Goal: Transaction & Acquisition: Book appointment/travel/reservation

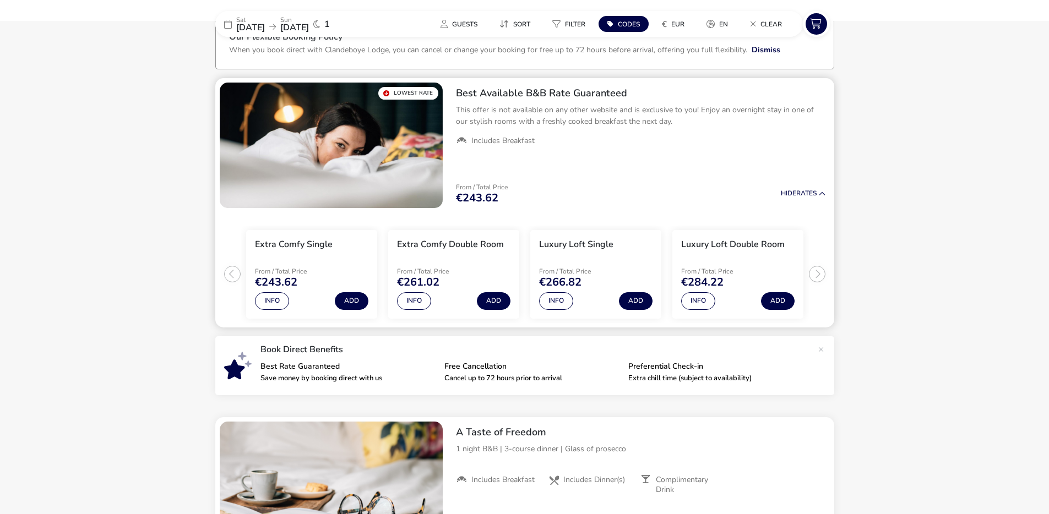
scroll to position [75, 0]
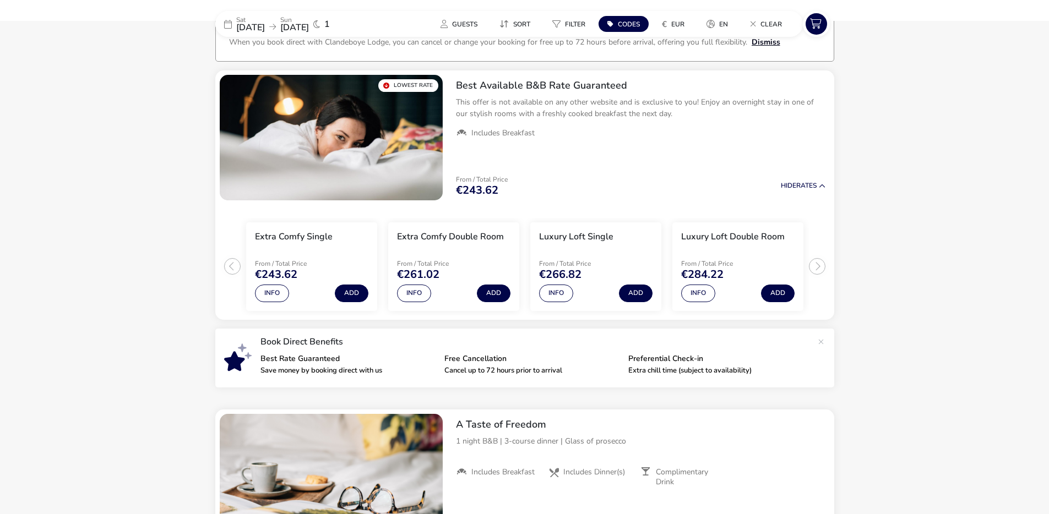
click at [755, 44] on button "Dismiss" at bounding box center [766, 42] width 29 height 12
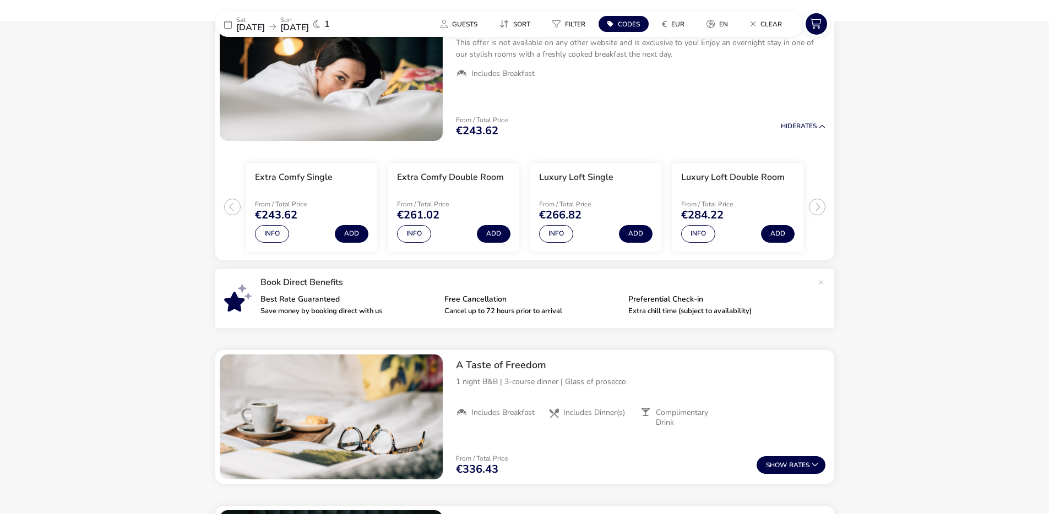
scroll to position [74, 0]
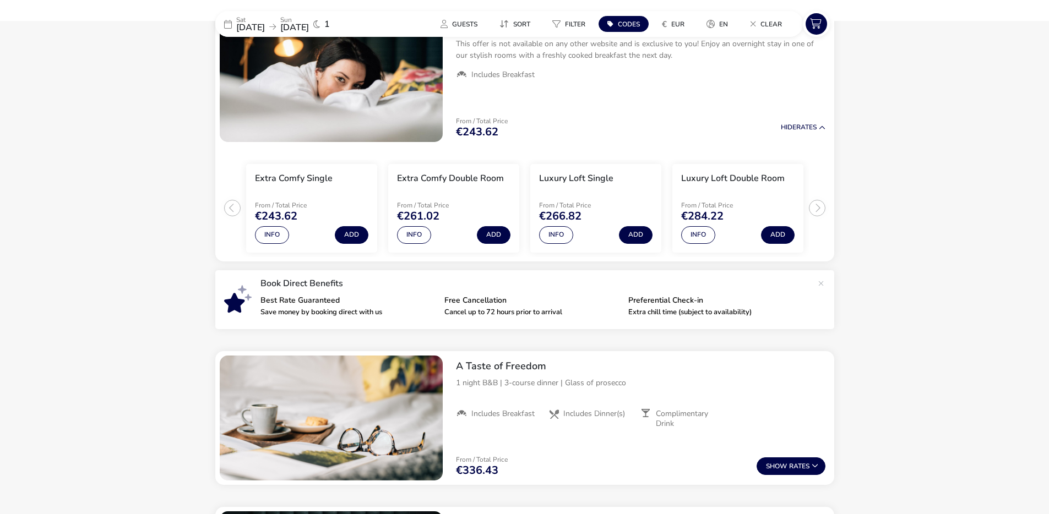
click at [631, 24] on span "Codes" at bounding box center [629, 24] width 22 height 9
click at [633, 26] on span "Codes" at bounding box center [629, 24] width 22 height 9
click at [265, 22] on span "[DATE]" at bounding box center [250, 27] width 29 height 12
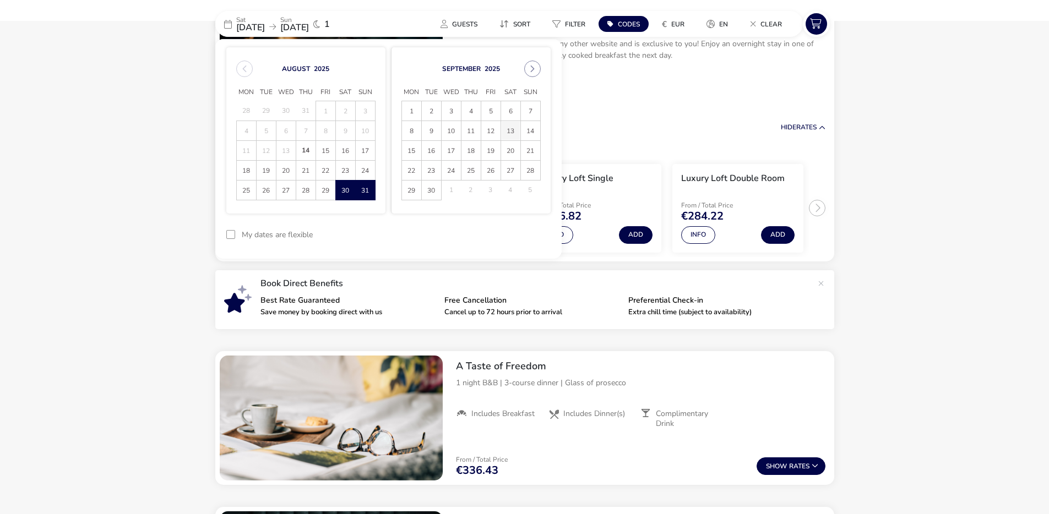
click at [514, 131] on span "13" at bounding box center [510, 130] width 19 height 19
click at [530, 130] on span "14" at bounding box center [530, 130] width 19 height 19
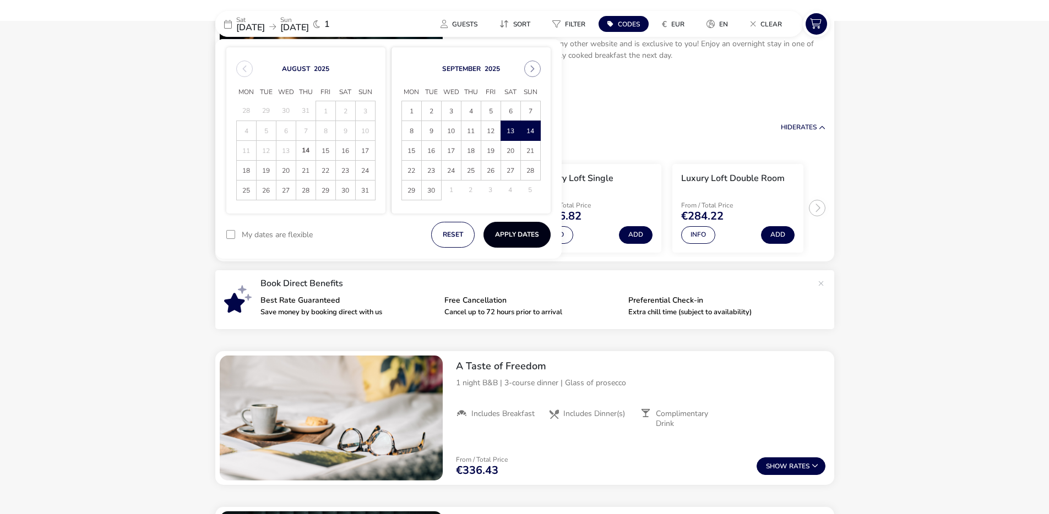
click at [512, 232] on button "Apply Dates" at bounding box center [516, 235] width 67 height 26
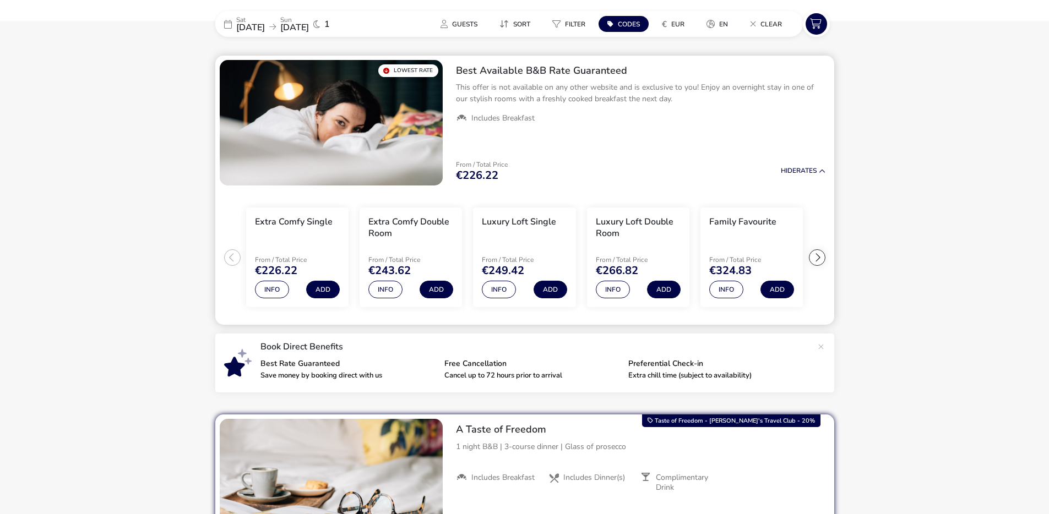
scroll to position [31, 0]
click at [623, 23] on span "Codes" at bounding box center [629, 24] width 22 height 9
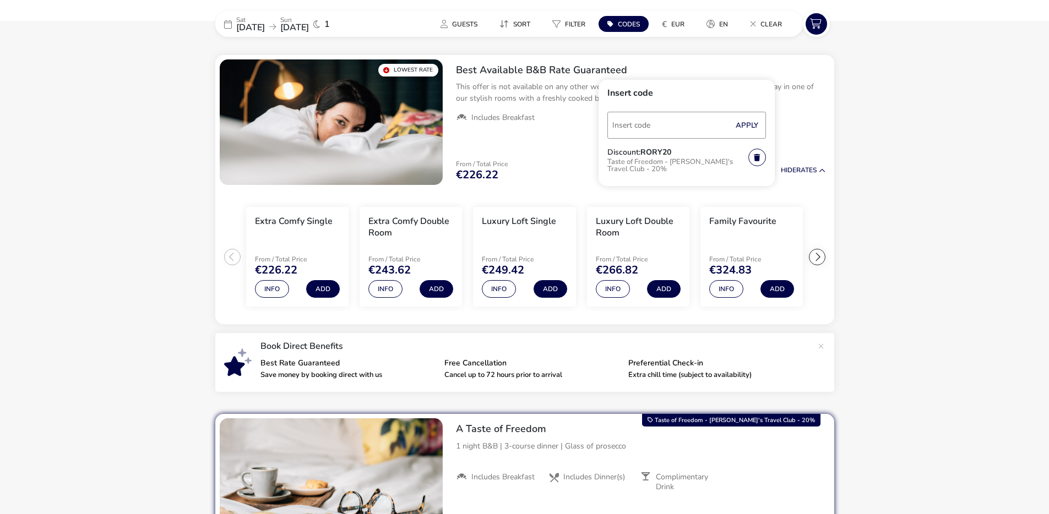
click at [690, 159] on p "Taste of Freedom - [PERSON_NAME]'s Travel Club - 20%" at bounding box center [677, 166] width 141 height 21
click at [649, 162] on p "Taste of Freedom - [PERSON_NAME]'s Travel Club - 20%" at bounding box center [677, 166] width 141 height 21
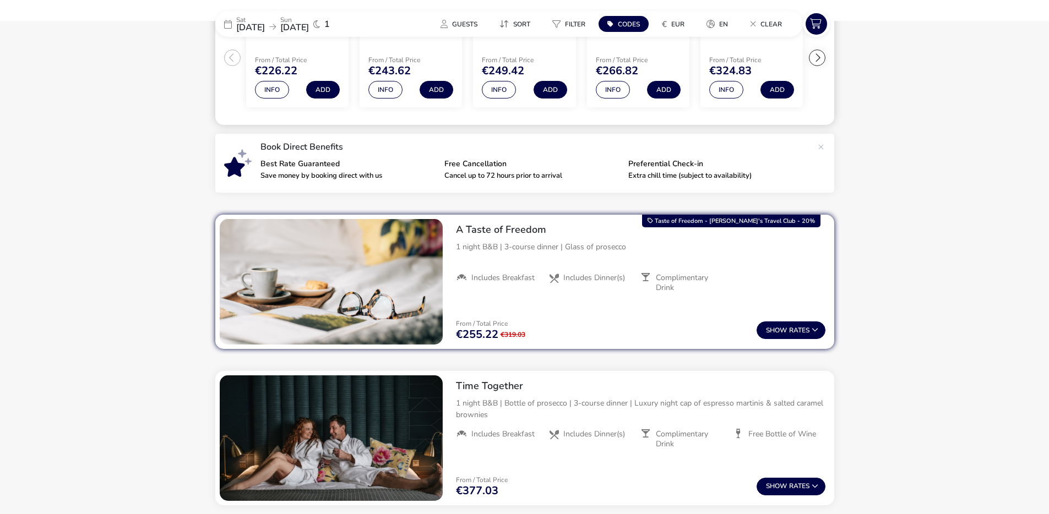
scroll to position [0, 0]
